Goal: Use online tool/utility: Utilize a website feature to perform a specific function

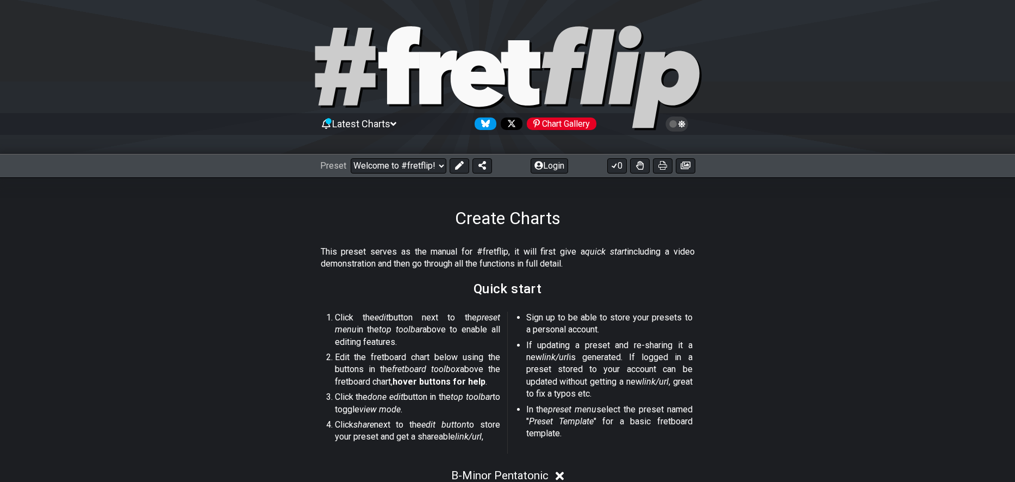
select select "B"
click at [196, 226] on div "Create Charts" at bounding box center [507, 202] width 1015 height 51
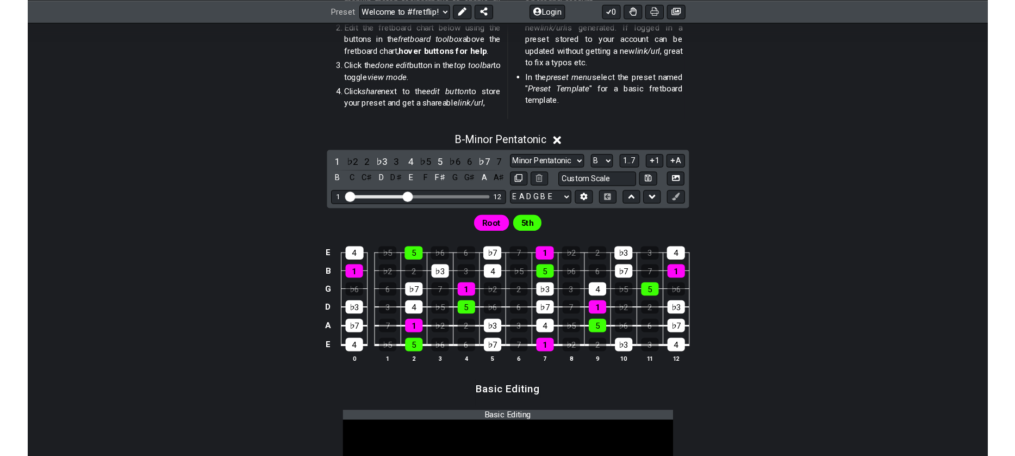
scroll to position [434, 0]
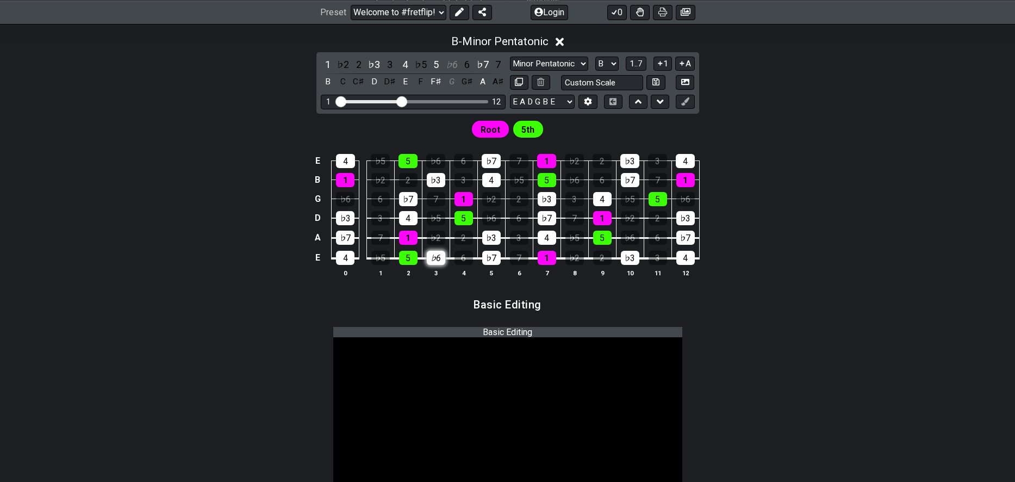
click at [433, 260] on div "♭6" at bounding box center [436, 258] width 18 height 14
click at [510, 57] on select "Minor Pentatonic Root Minor Pentatonic Major Pentatonic Minor Blues Major Blues…" at bounding box center [549, 64] width 78 height 15
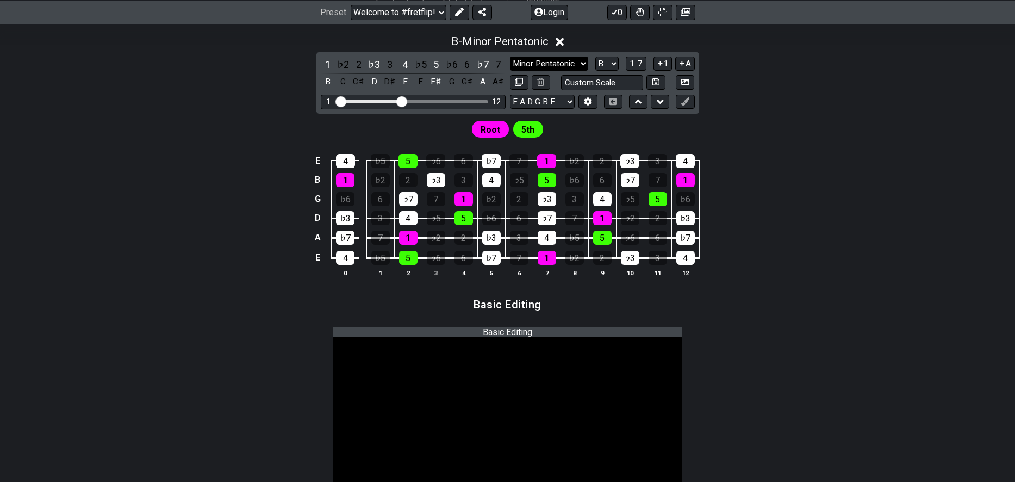
click option "Minor Pentatonic" at bounding box center [0, 0] width 0 height 0
click at [510, 57] on select "Minor Pentatonic Root Minor Pentatonic Major Pentatonic Minor Blues Major Blues…" at bounding box center [549, 64] width 78 height 15
select select "Major Pentatonic"
click option "Major Pentatonic" at bounding box center [0, 0] width 0 height 0
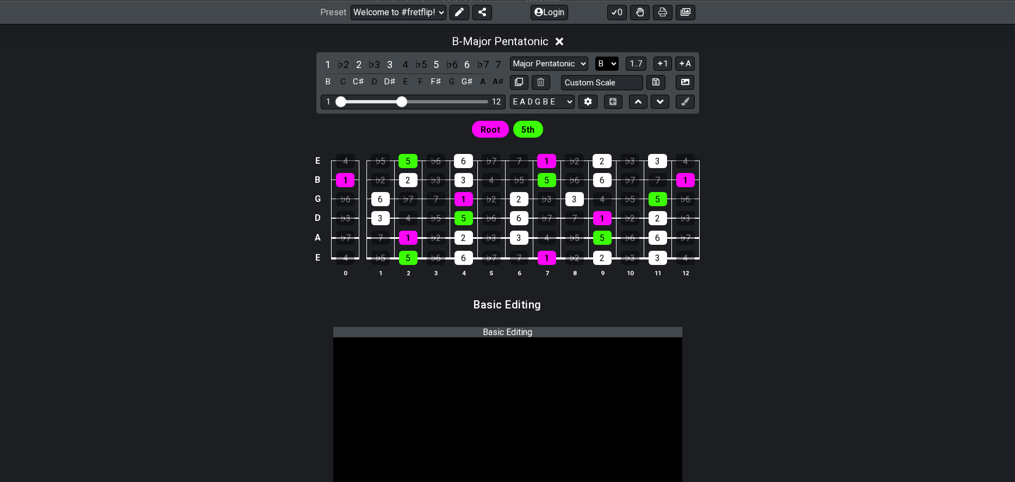
click at [596, 57] on select "A♭ A A♯ B♭ B C C♯ D♭ D D♯ E♭ E F F♯ G♭ G G♯" at bounding box center [607, 64] width 23 height 15
select select "C"
click option "C" at bounding box center [0, 0] width 0 height 0
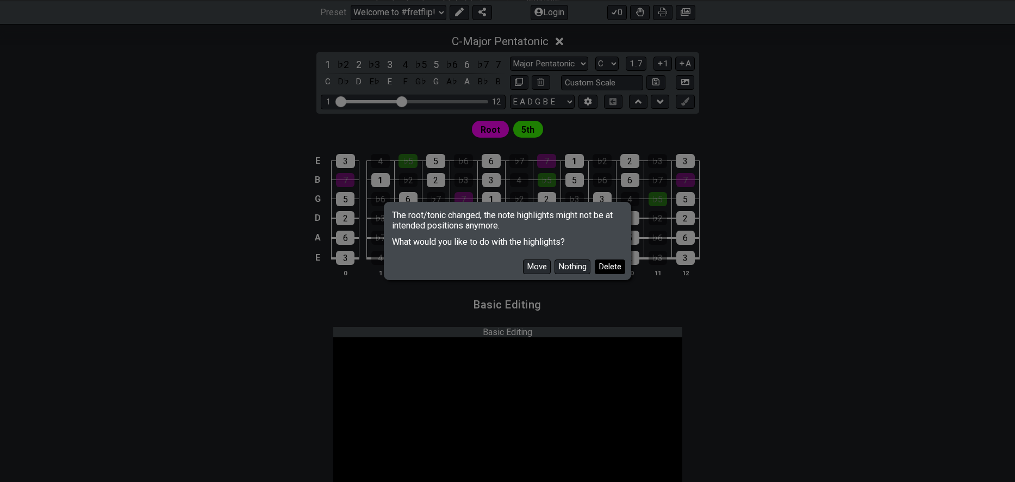
click at [605, 264] on button "Delete" at bounding box center [610, 266] width 30 height 15
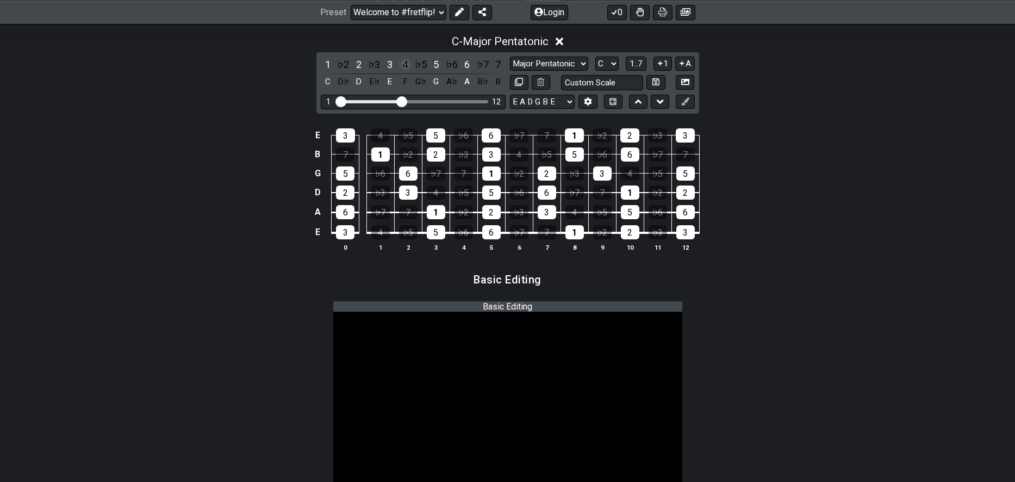
click at [409, 66] on div "4" at bounding box center [405, 64] width 14 height 15
